Goal: Task Accomplishment & Management: Use online tool/utility

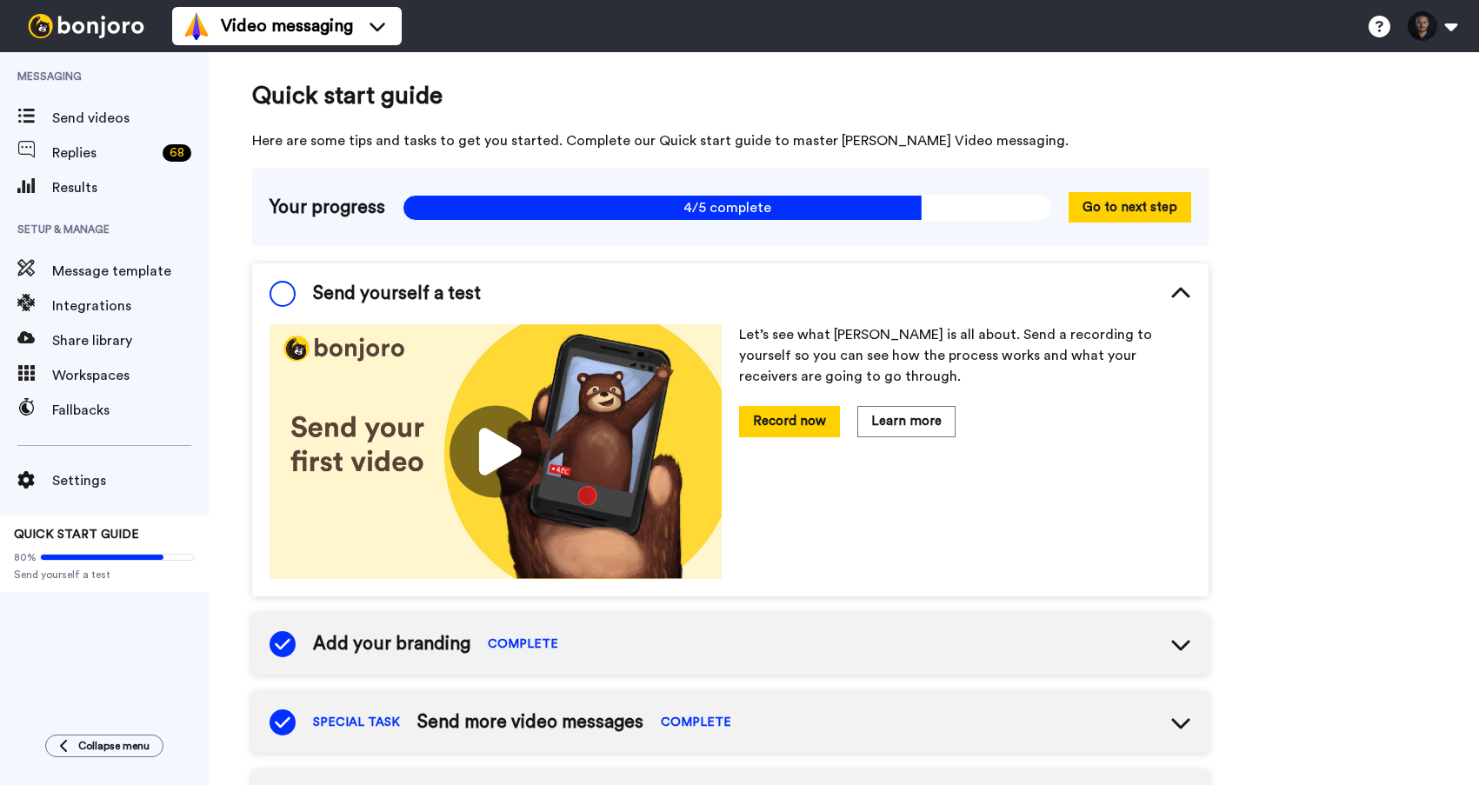
click at [97, 125] on span "Send videos" at bounding box center [130, 118] width 157 height 21
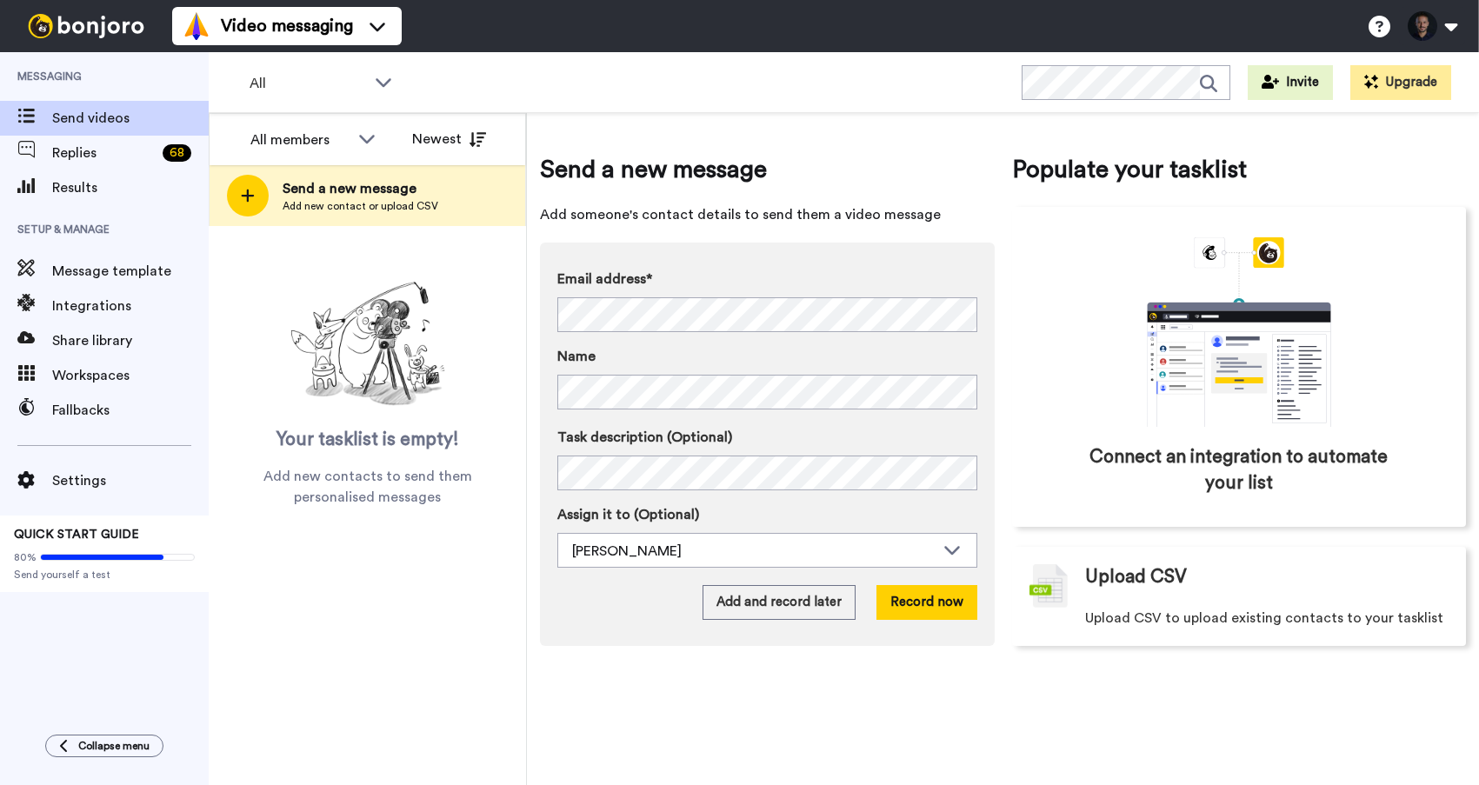
click at [600, 358] on label "Name" at bounding box center [767, 356] width 420 height 21
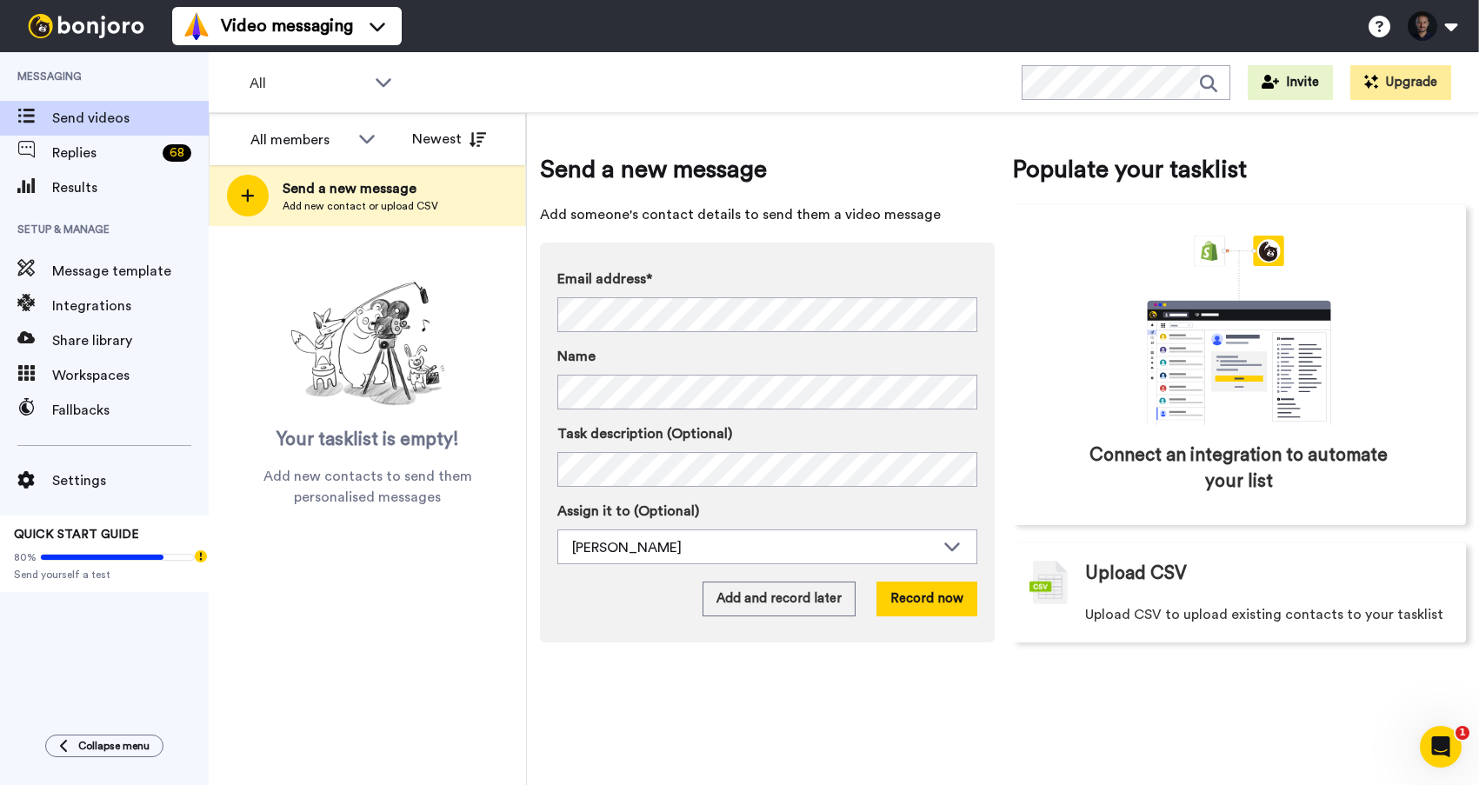
click at [716, 278] on label "Email address*" at bounding box center [767, 279] width 420 height 21
drag, startPoint x: 790, startPoint y: 543, endPoint x: 749, endPoint y: 569, distance: 48.0
click at [790, 543] on div "[PERSON_NAME]" at bounding box center [753, 547] width 363 height 21
click at [638, 586] on span "[PERSON_NAME]" at bounding box center [619, 584] width 124 height 17
click at [810, 603] on button "Add and record later" at bounding box center [779, 599] width 153 height 35
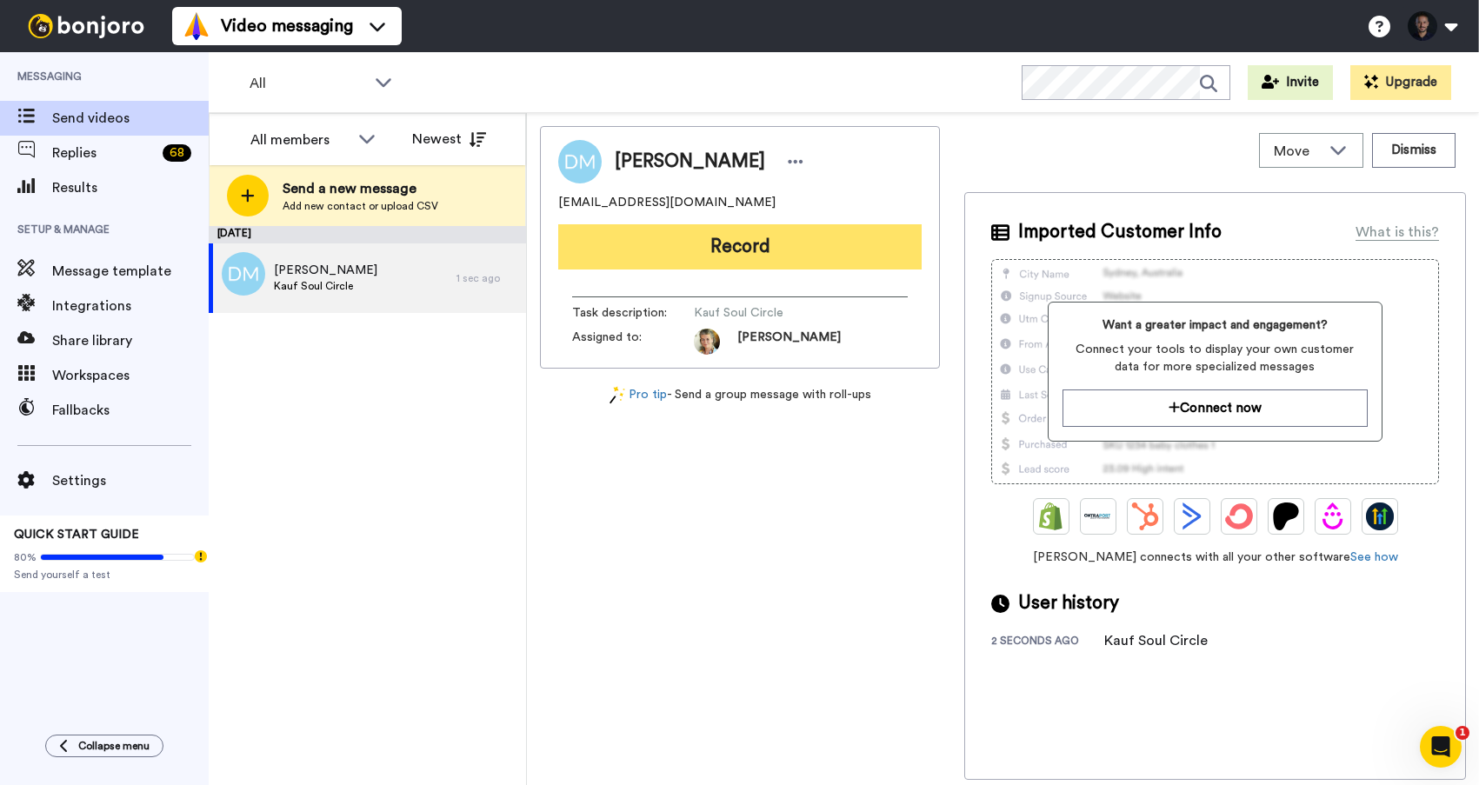
click at [751, 246] on button "Record" at bounding box center [739, 246] width 363 height 45
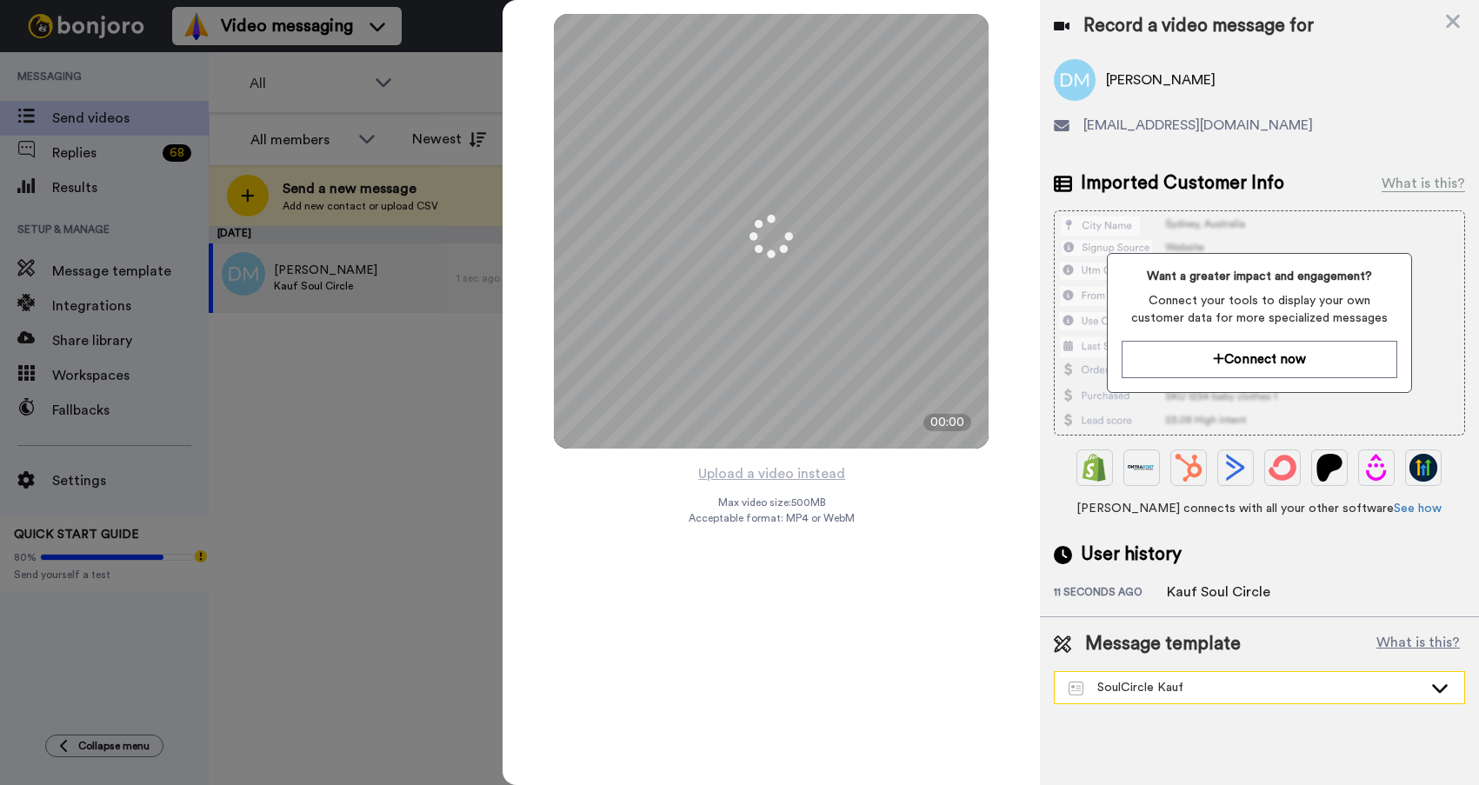
click at [1256, 687] on div "SoulCircle Kauf" at bounding box center [1246, 687] width 354 height 17
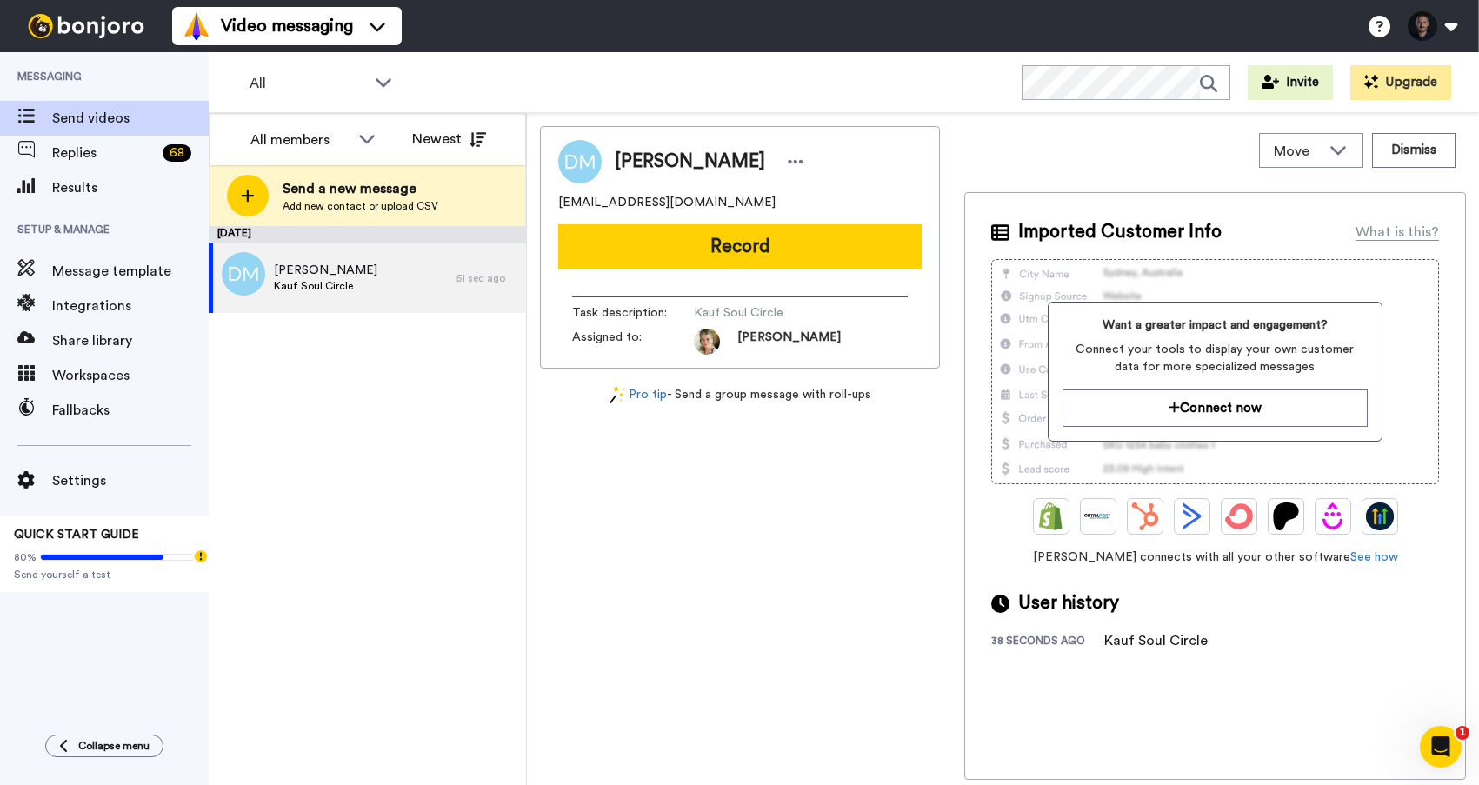
drag, startPoint x: 776, startPoint y: 164, endPoint x: 613, endPoint y: 166, distance: 163.5
click at [615, 164] on div "[PERSON_NAME]" at bounding box center [712, 162] width 194 height 26
copy span "[PERSON_NAME]"
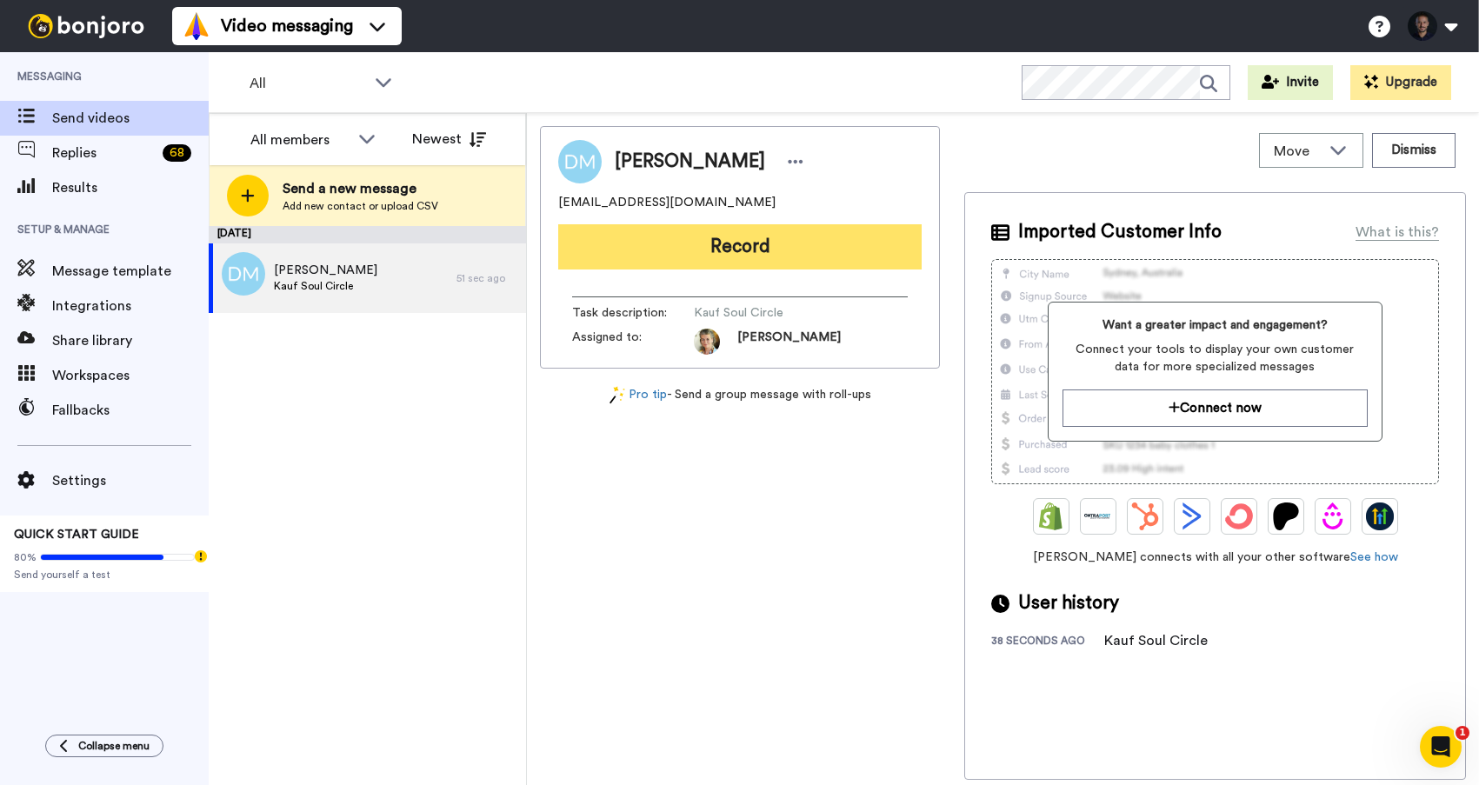
click at [815, 256] on button "Record" at bounding box center [739, 246] width 363 height 45
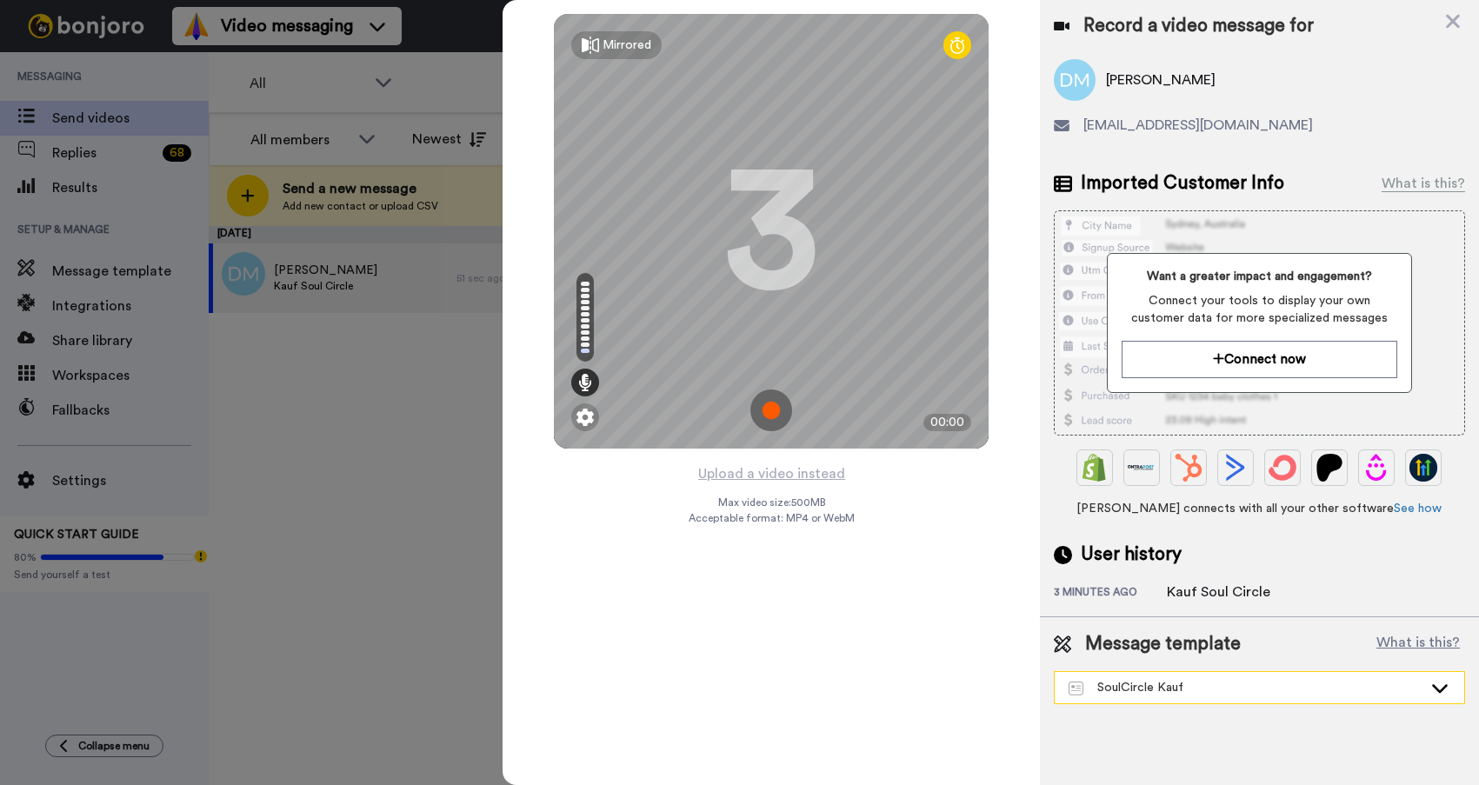
click at [1152, 690] on div "SoulCircle Kauf" at bounding box center [1246, 687] width 354 height 17
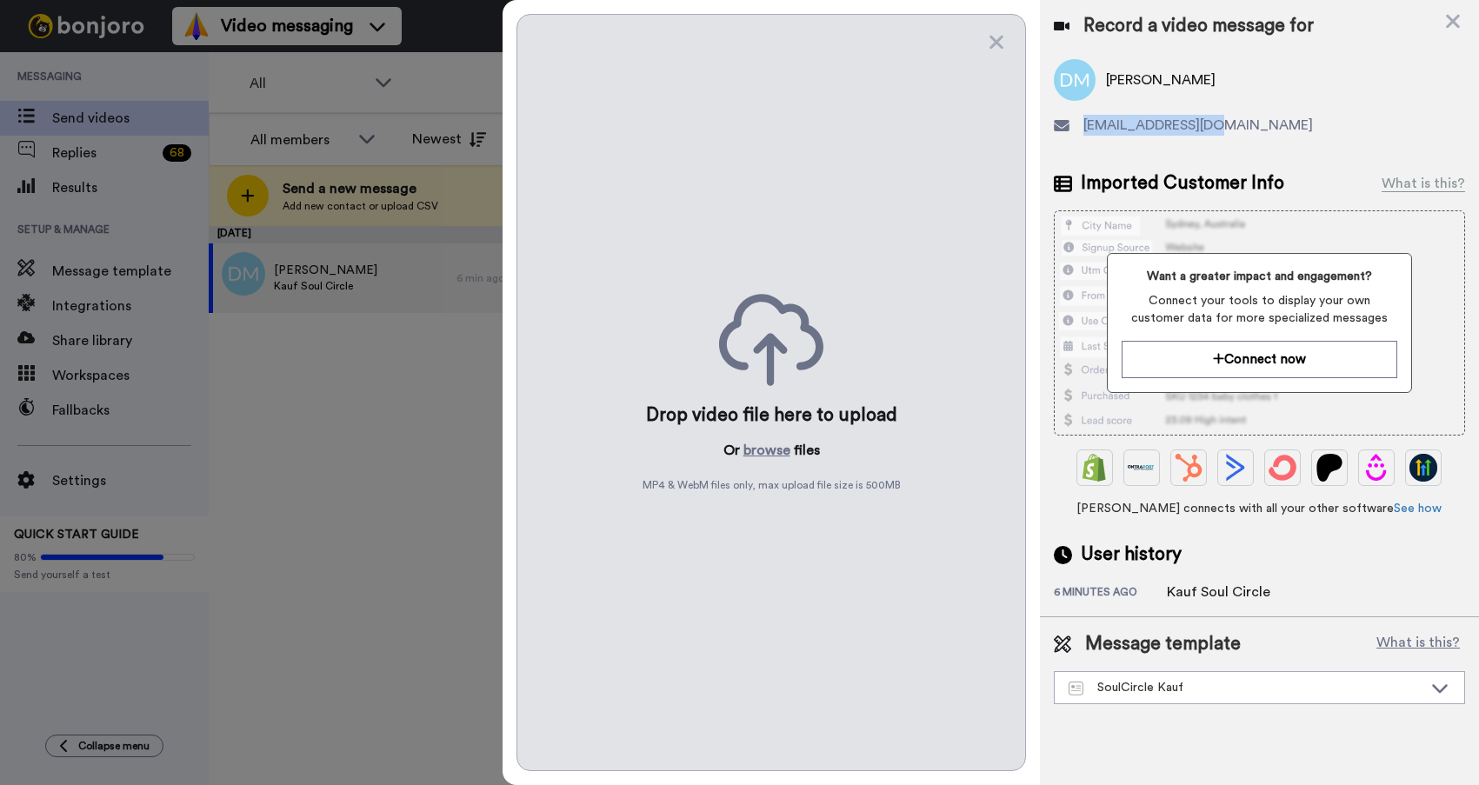
drag, startPoint x: 1236, startPoint y: 124, endPoint x: 1097, endPoint y: 130, distance: 138.4
click at [1076, 130] on div "[EMAIL_ADDRESS][DOMAIN_NAME]" at bounding box center [1259, 125] width 411 height 21
copy span "[EMAIL_ADDRESS][DOMAIN_NAME]"
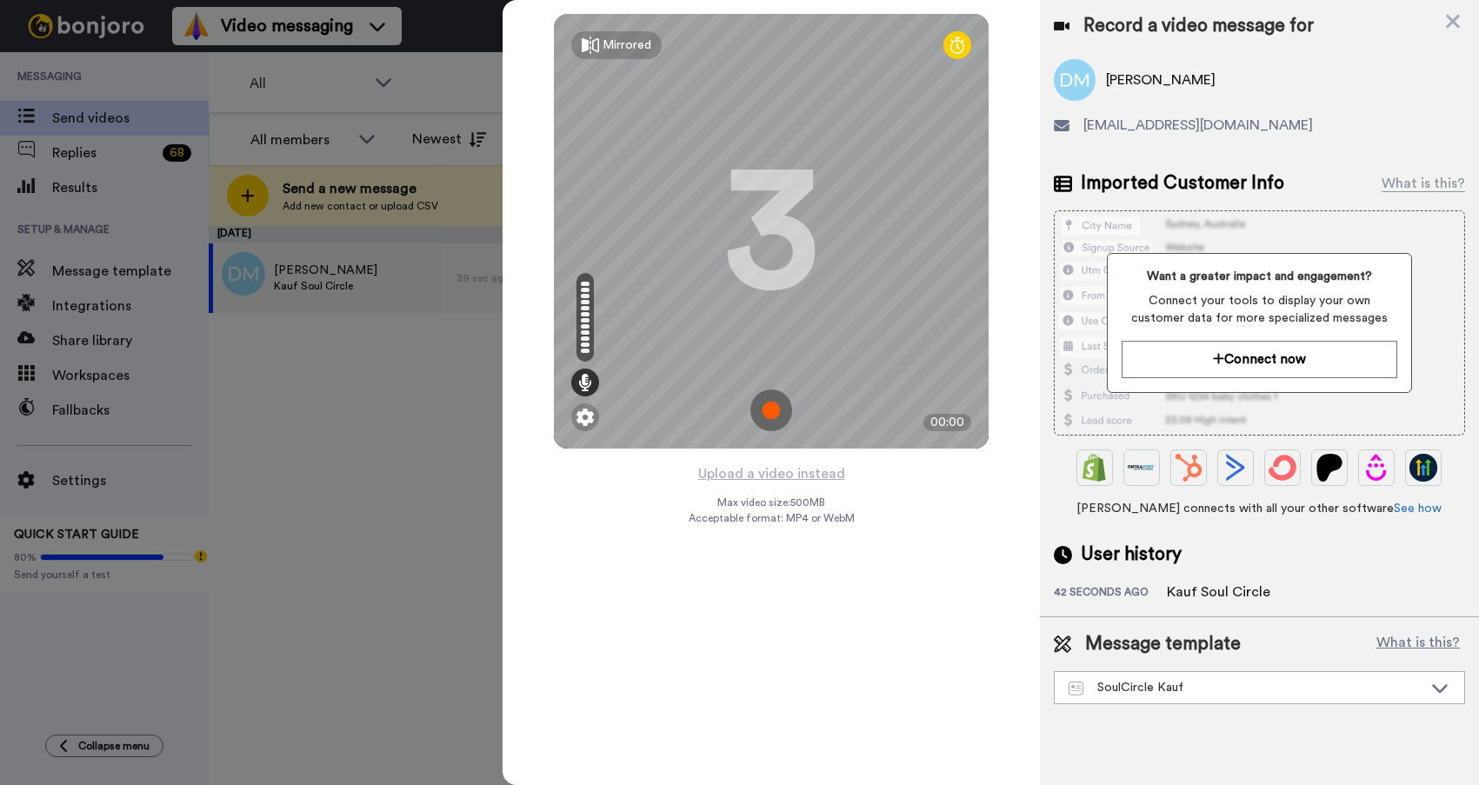
click at [1186, 729] on div "Record a video message for [PERSON_NAME] [EMAIL_ADDRESS][DOMAIN_NAME] Imported …" at bounding box center [1259, 392] width 439 height 785
